Goal: Find specific page/section: Find specific page/section

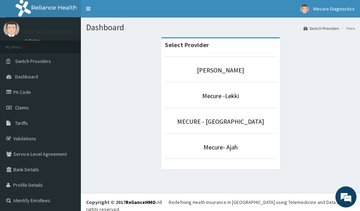
click at [197, 127] on li "MECURE - [GEOGRAPHIC_DATA]" at bounding box center [220, 120] width 111 height 26
click at [195, 125] on link "MECURE - [GEOGRAPHIC_DATA]" at bounding box center [220, 121] width 87 height 8
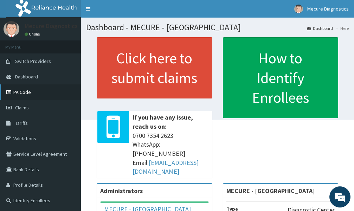
click at [27, 94] on link "PA Code" at bounding box center [40, 91] width 81 height 15
